Goal: Information Seeking & Learning: Learn about a topic

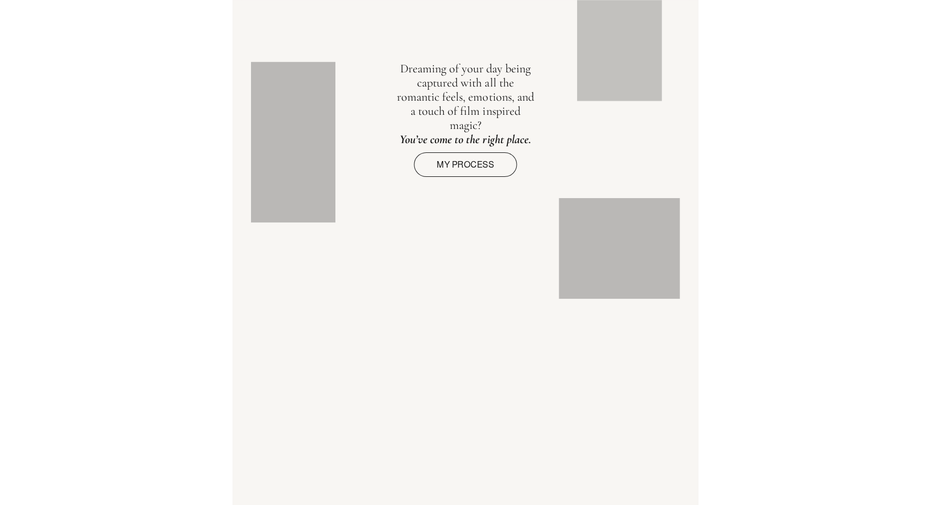
scroll to position [1188, 0]
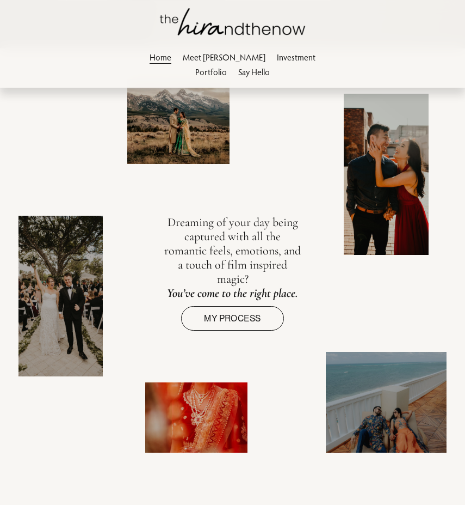
click at [234, 311] on link "My process" at bounding box center [232, 318] width 102 height 24
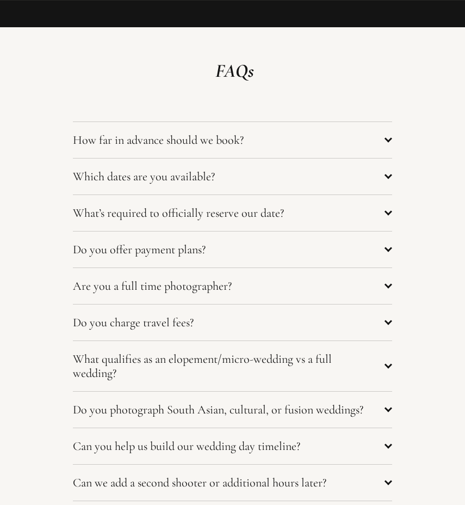
scroll to position [3879, 0]
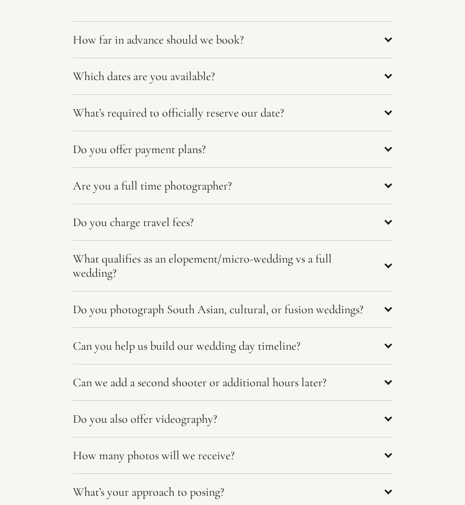
click at [225, 83] on span "Which dates are you available?" at bounding box center [229, 76] width 312 height 14
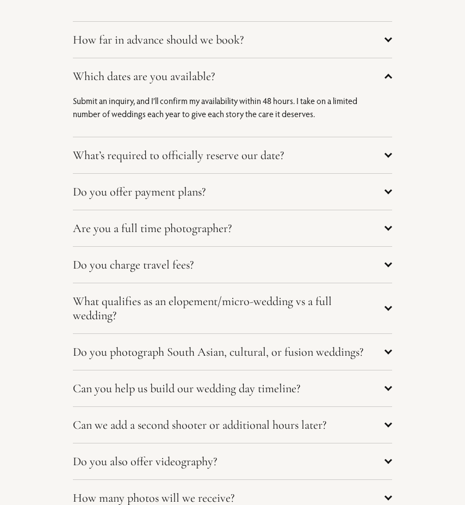
click at [226, 83] on span "Which dates are you available?" at bounding box center [229, 76] width 312 height 14
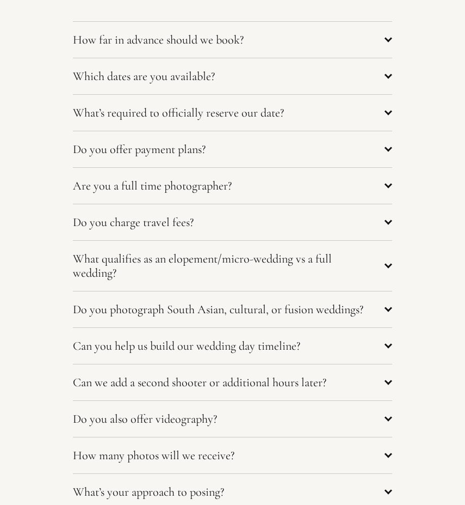
click at [231, 47] on span "How far in advance should we book?" at bounding box center [229, 40] width 312 height 14
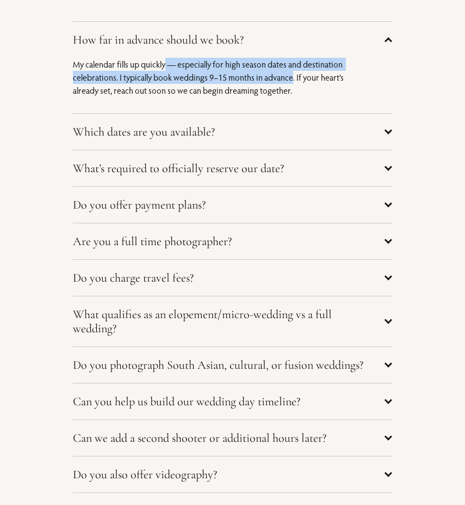
drag, startPoint x: 167, startPoint y: 88, endPoint x: 292, endPoint y: 100, distance: 125.7
click at [292, 97] on p "My calendar fills up quickly — especially for high season dates and destination…" at bounding box center [216, 77] width 287 height 39
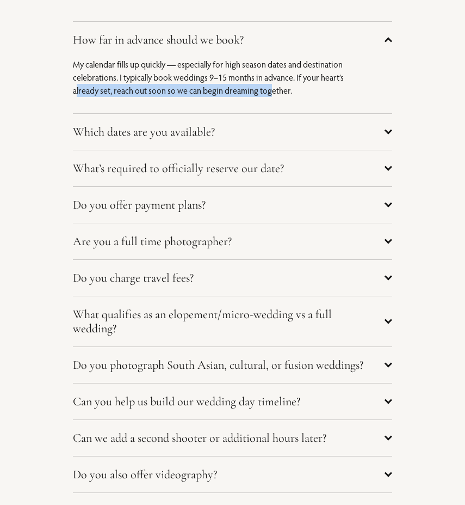
drag, startPoint x: 75, startPoint y: 115, endPoint x: 278, endPoint y: 121, distance: 202.6
click at [276, 113] on div "My calendar fills up quickly — especially for high season dates and destination…" at bounding box center [216, 86] width 287 height 56
click at [266, 58] on button "How far in advance should we book?" at bounding box center [232, 40] width 319 height 36
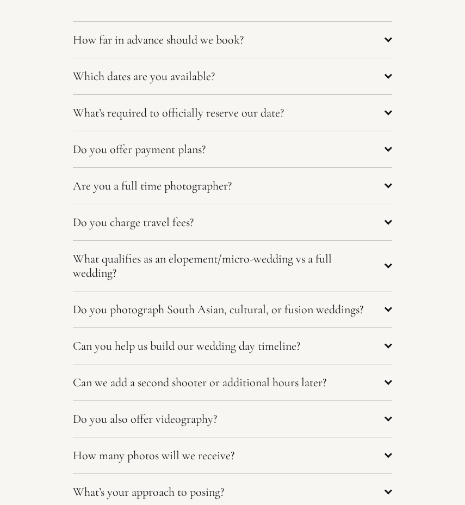
click at [243, 156] on span "Do you offer payment plans?" at bounding box center [229, 149] width 312 height 14
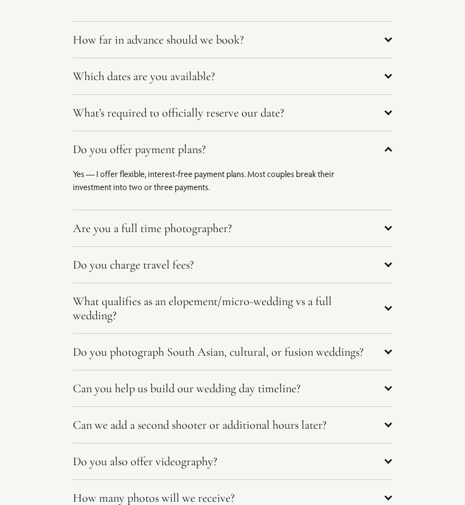
click at [243, 156] on span "Do you offer payment plans?" at bounding box center [229, 149] width 312 height 14
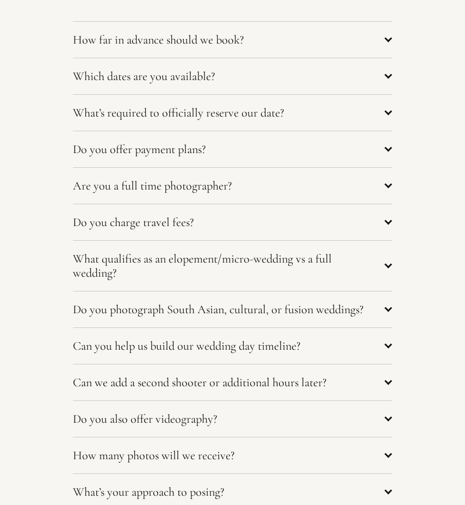
click at [245, 120] on span "What’s required to officially reserve our date?" at bounding box center [229, 113] width 312 height 14
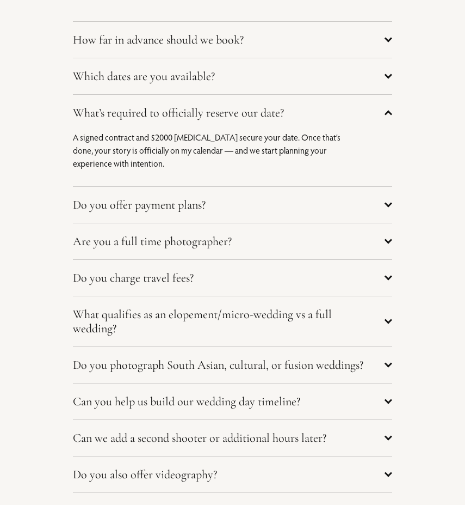
click at [245, 120] on span "What’s required to officially reserve our date?" at bounding box center [229, 113] width 312 height 14
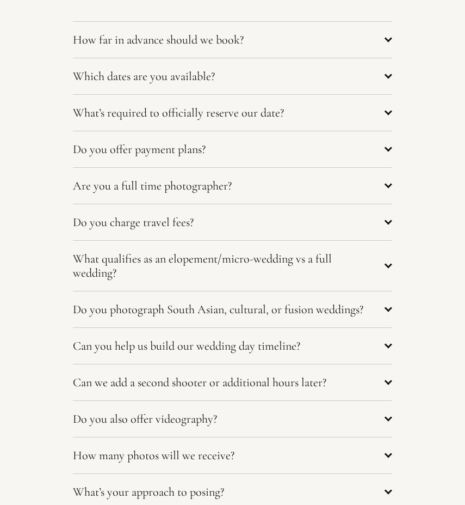
click at [207, 240] on button "Do you charge travel fees?" at bounding box center [232, 222] width 319 height 36
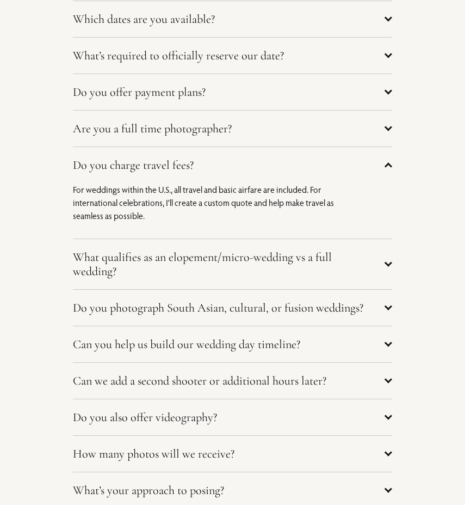
scroll to position [3938, 0]
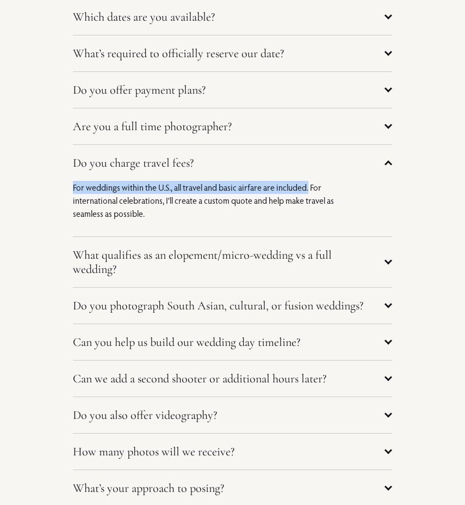
drag, startPoint x: 308, startPoint y: 218, endPoint x: 71, endPoint y: 215, distance: 236.8
click at [71, 215] on div "FAQs How far in advance should we book? My calendar fills up quickly — especial…" at bounding box center [232, 307] width 465 height 812
click at [152, 170] on span "Do you charge travel fees?" at bounding box center [229, 163] width 312 height 14
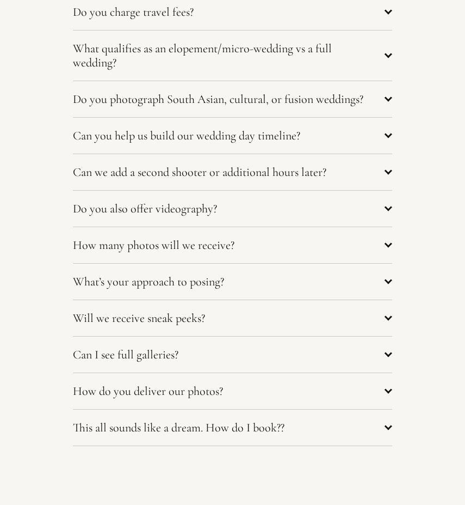
scroll to position [4097, 0]
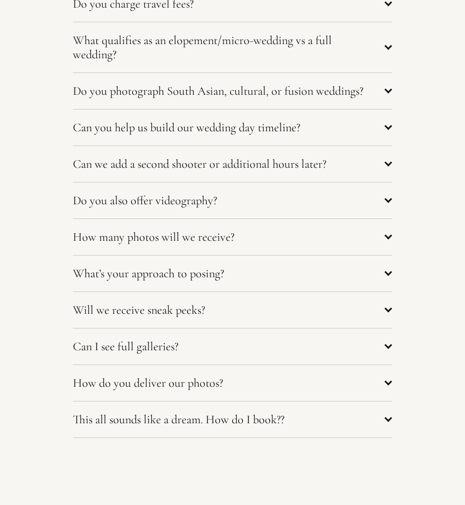
click at [159, 145] on button "Can you help us build our wedding day timeline?" at bounding box center [232, 127] width 319 height 36
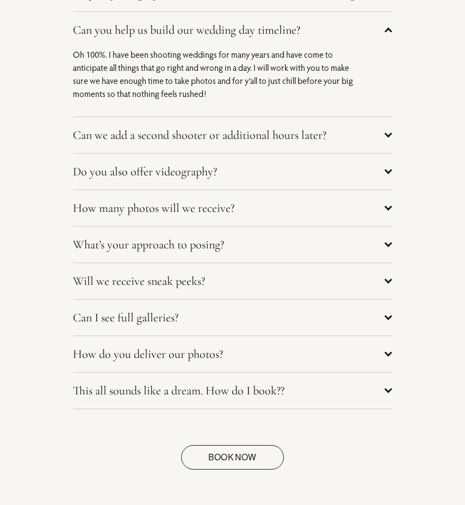
scroll to position [4196, 0]
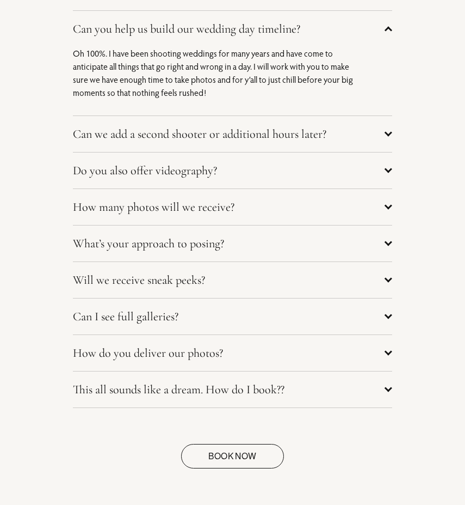
click at [152, 141] on span "Can we add a second shooter or additional hours later?" at bounding box center [229, 134] width 312 height 14
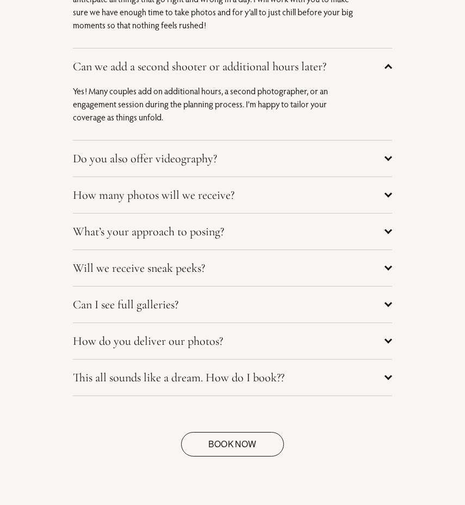
scroll to position [4313, 0]
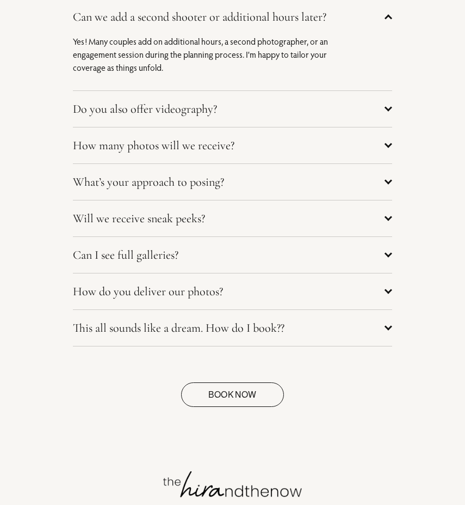
click at [152, 127] on button "Do you also offer videography?" at bounding box center [232, 109] width 319 height 36
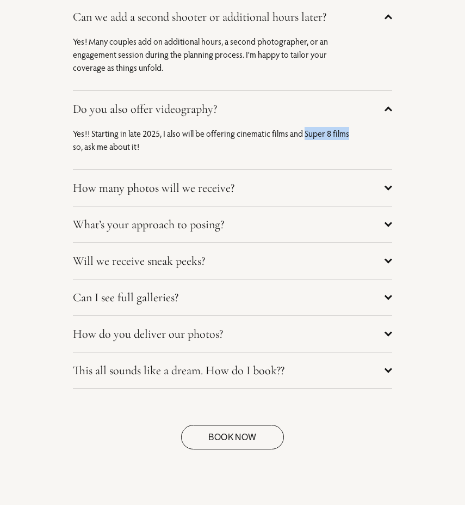
drag, startPoint x: 354, startPoint y: 164, endPoint x: 305, endPoint y: 164, distance: 49.0
click at [305, 153] on p "Yes!! Starting in late 2025, I also will be offering cinematic films and Super …" at bounding box center [216, 140] width 287 height 26
copy p "Super 8 films"
click at [209, 206] on button "How many photos will we receive?" at bounding box center [232, 188] width 319 height 36
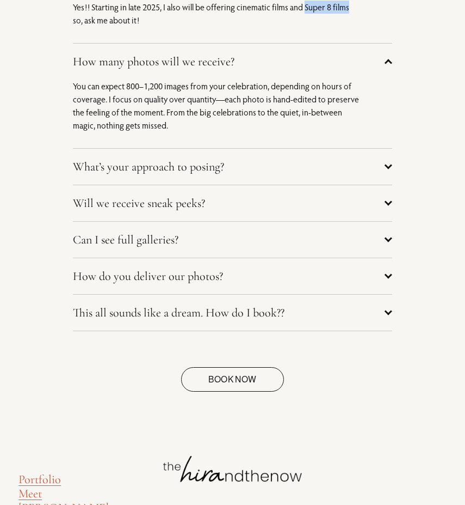
scroll to position [4460, 0]
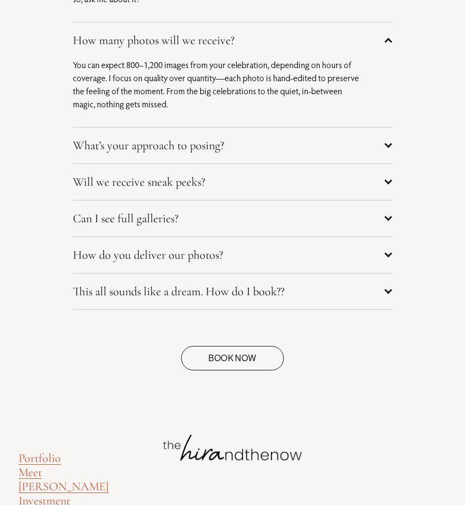
click at [220, 225] on span "Can I see full galleries?" at bounding box center [229, 218] width 312 height 14
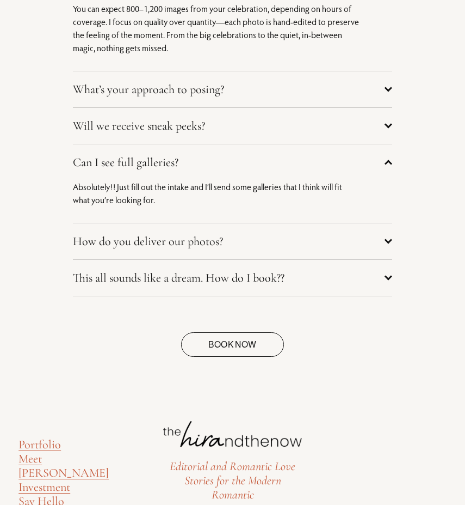
scroll to position [4517, 0]
click at [177, 248] on span "How do you deliver our photos?" at bounding box center [229, 240] width 312 height 14
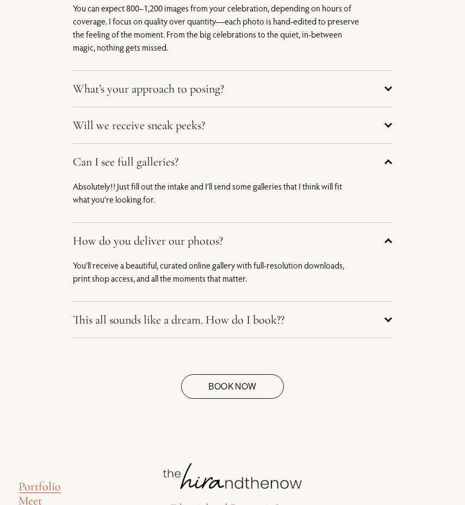
click at [196, 327] on span "This all sounds like a dream. How do I book??" at bounding box center [229, 319] width 312 height 14
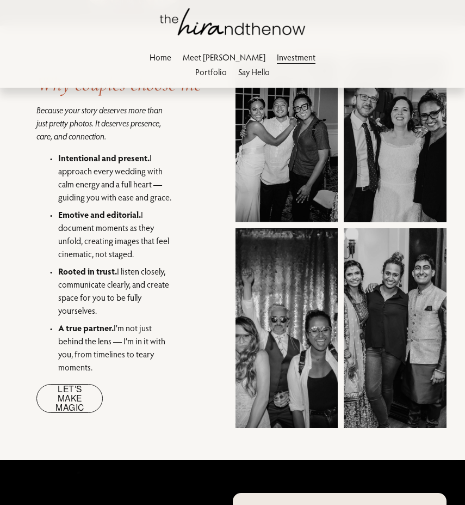
scroll to position [690, 0]
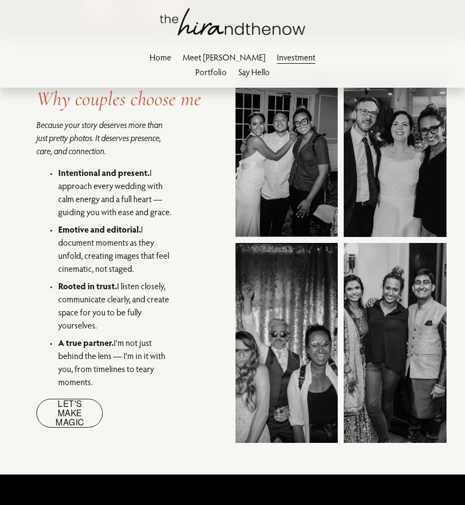
click at [227, 64] on link "Portfolio" at bounding box center [211, 71] width 32 height 15
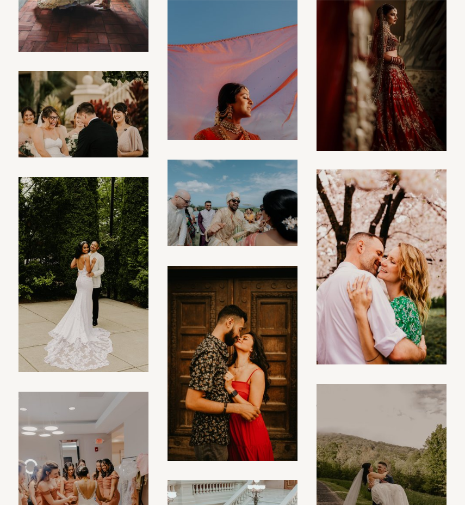
scroll to position [3001, 0]
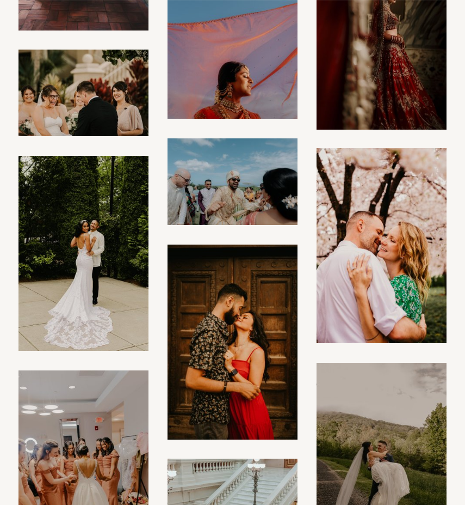
click at [289, 342] on img at bounding box center [233, 341] width 130 height 195
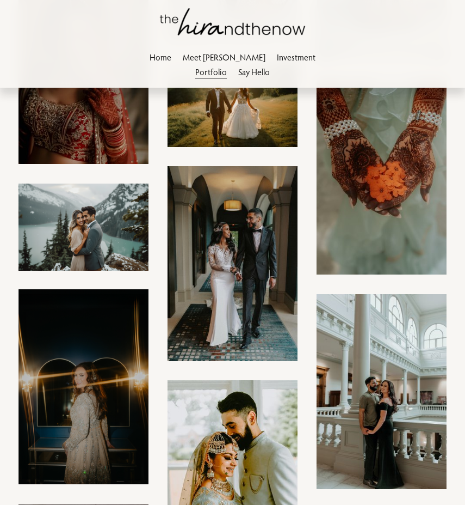
scroll to position [1160, 0]
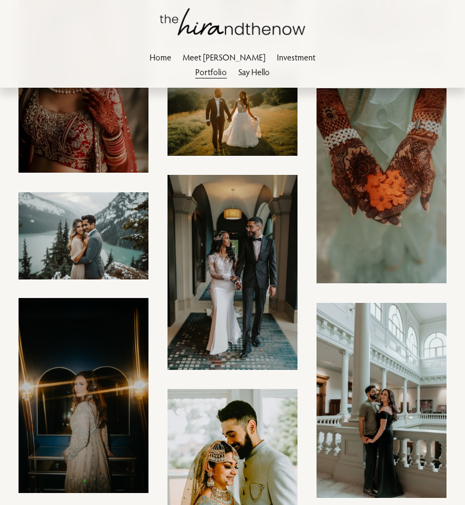
click at [248, 396] on img at bounding box center [233, 486] width 130 height 195
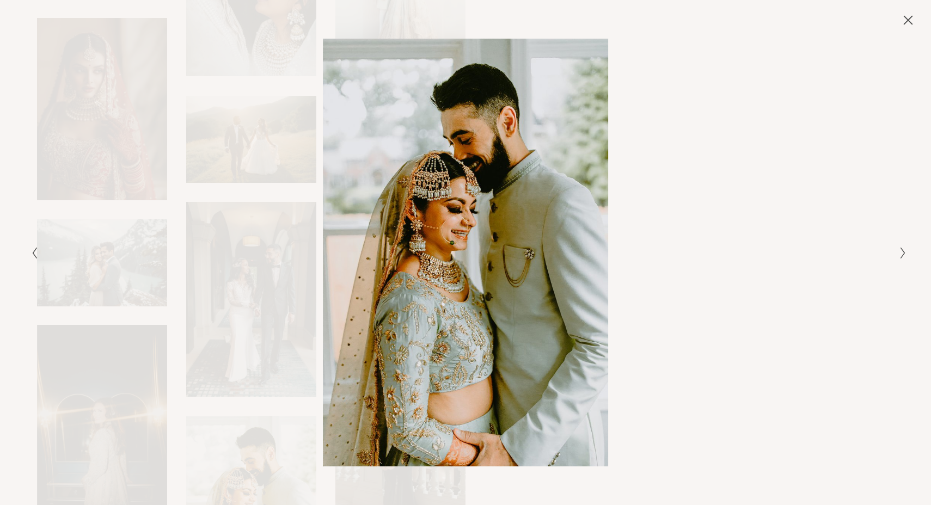
scroll to position [1199, 0]
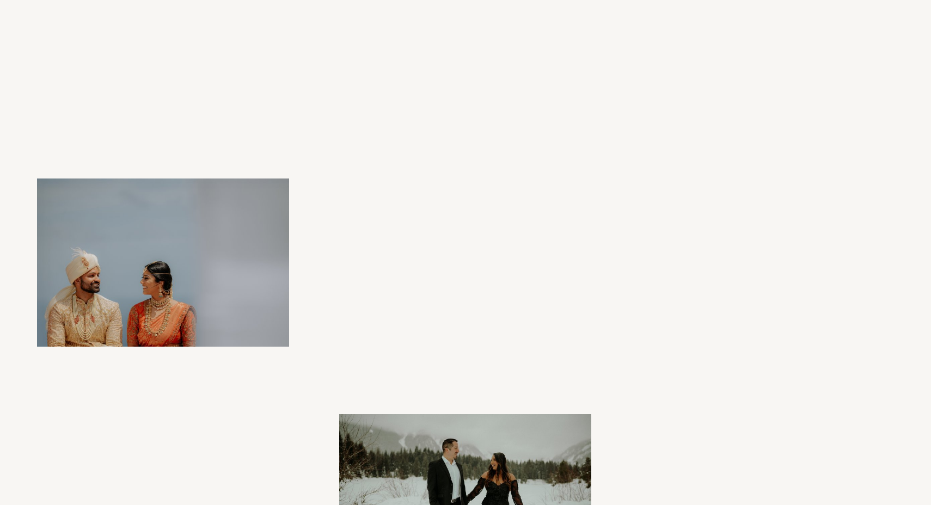
scroll to position [567, 0]
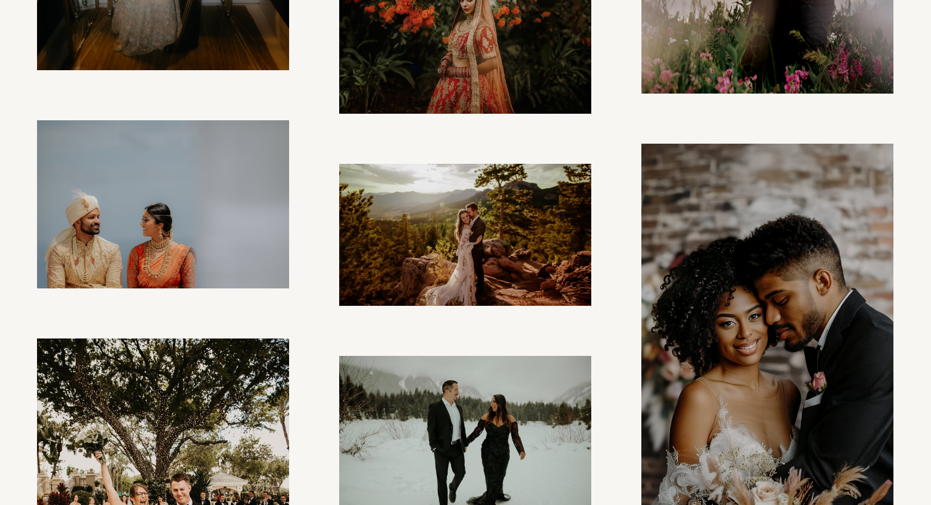
click at [465, 349] on img at bounding box center [767, 368] width 253 height 449
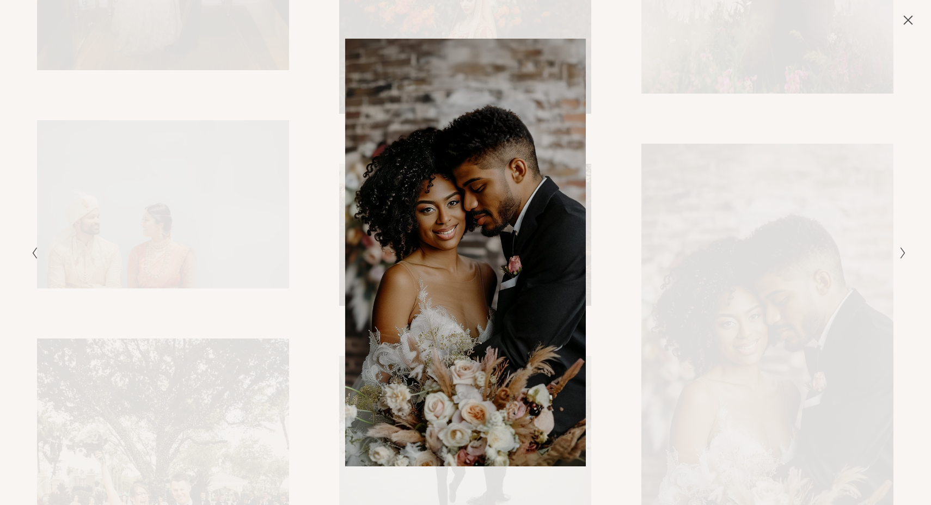
click at [448, 198] on div "Gallery" at bounding box center [247, 252] width 438 height 427
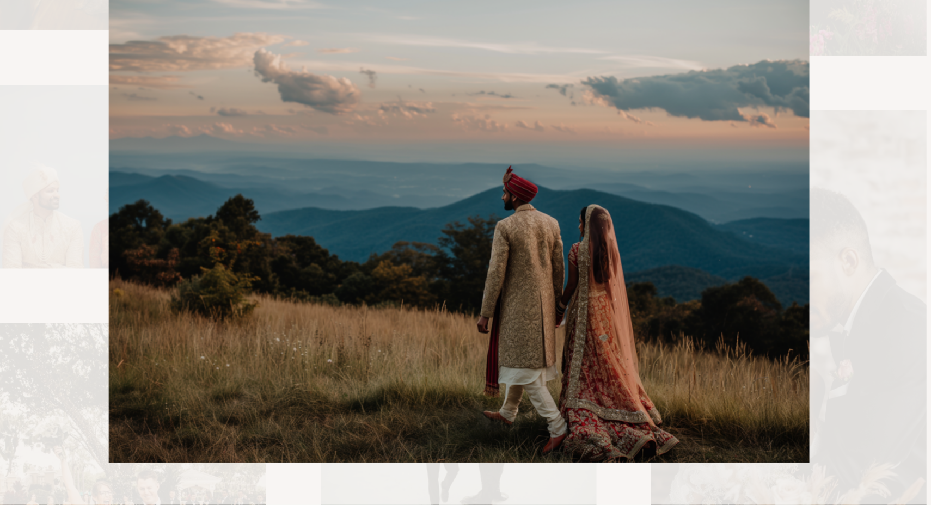
scroll to position [567, 0]
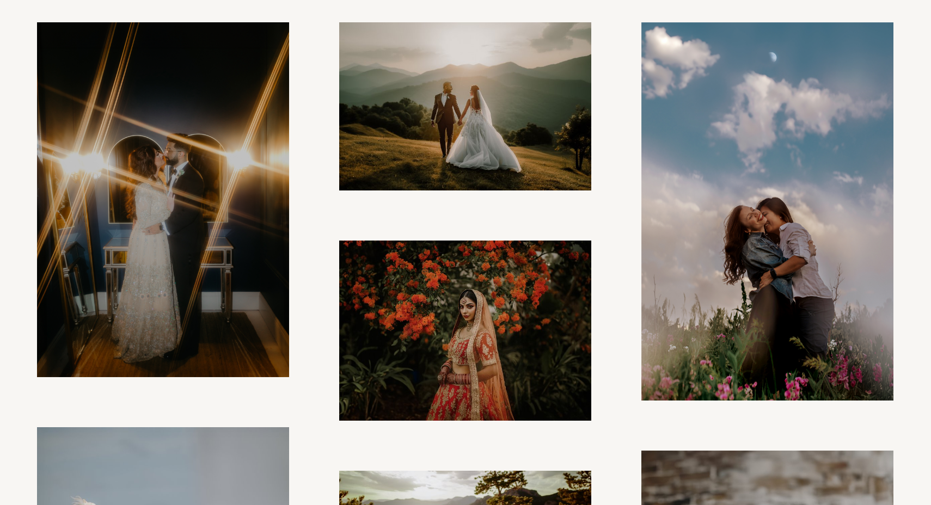
scroll to position [302, 0]
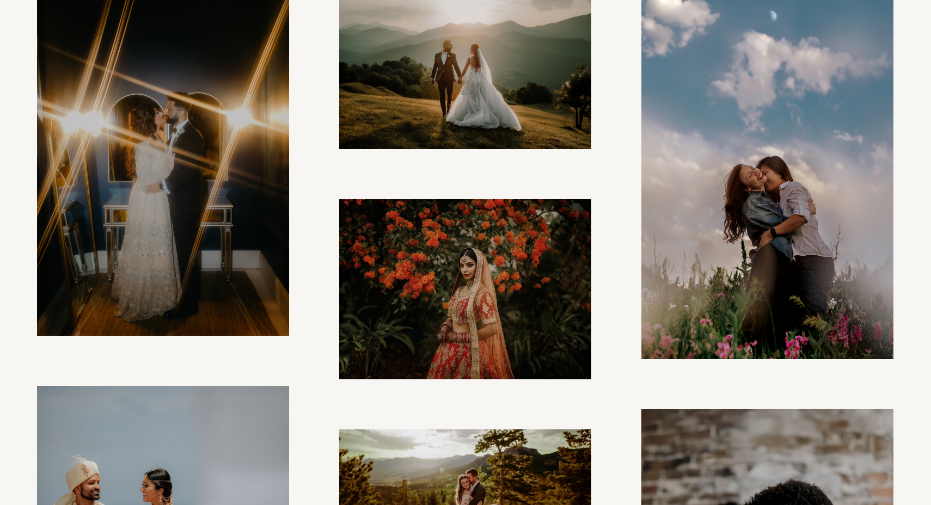
click at [465, 280] on img at bounding box center [465, 289] width 252 height 180
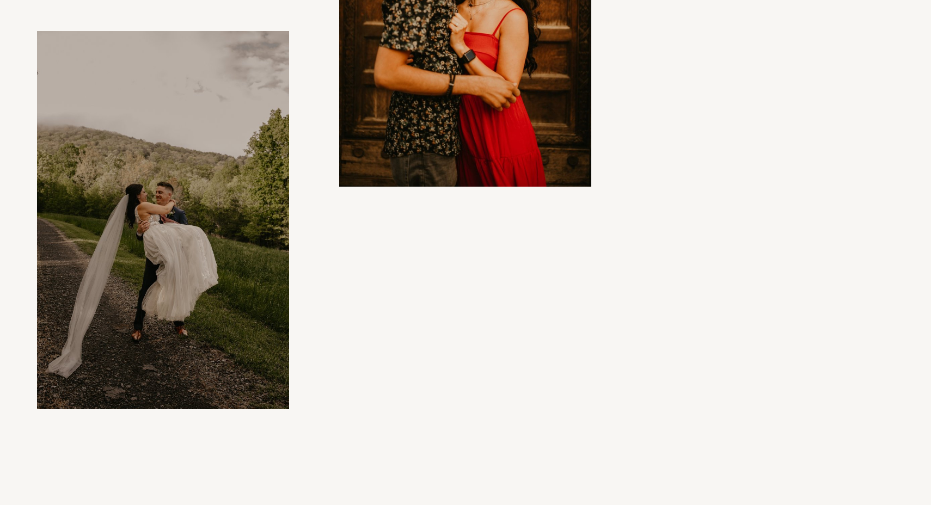
scroll to position [6587, 0]
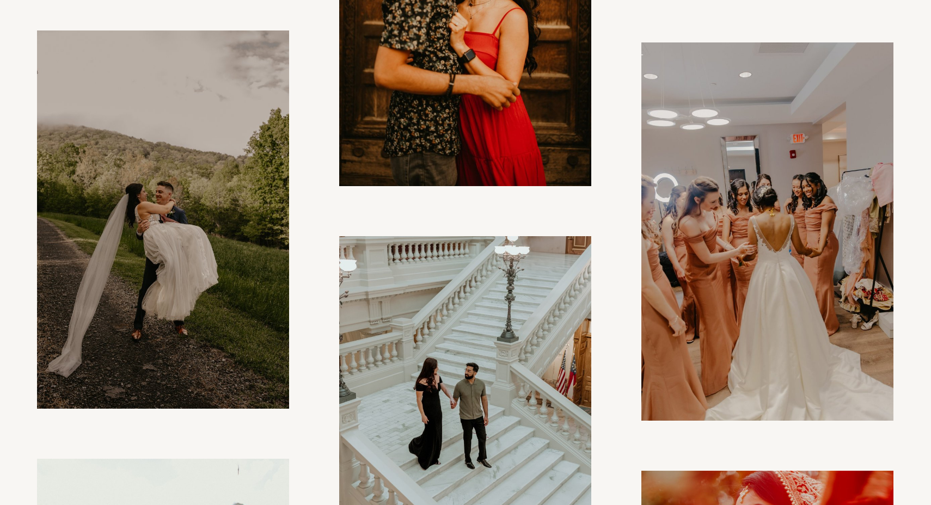
click at [465, 243] on img at bounding box center [767, 231] width 253 height 378
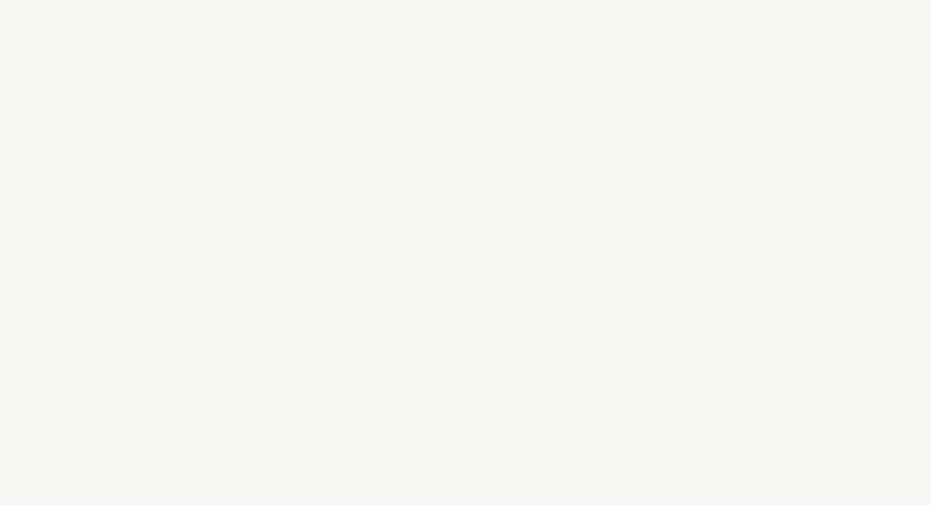
scroll to position [9331, 0]
